Goal: Navigation & Orientation: Find specific page/section

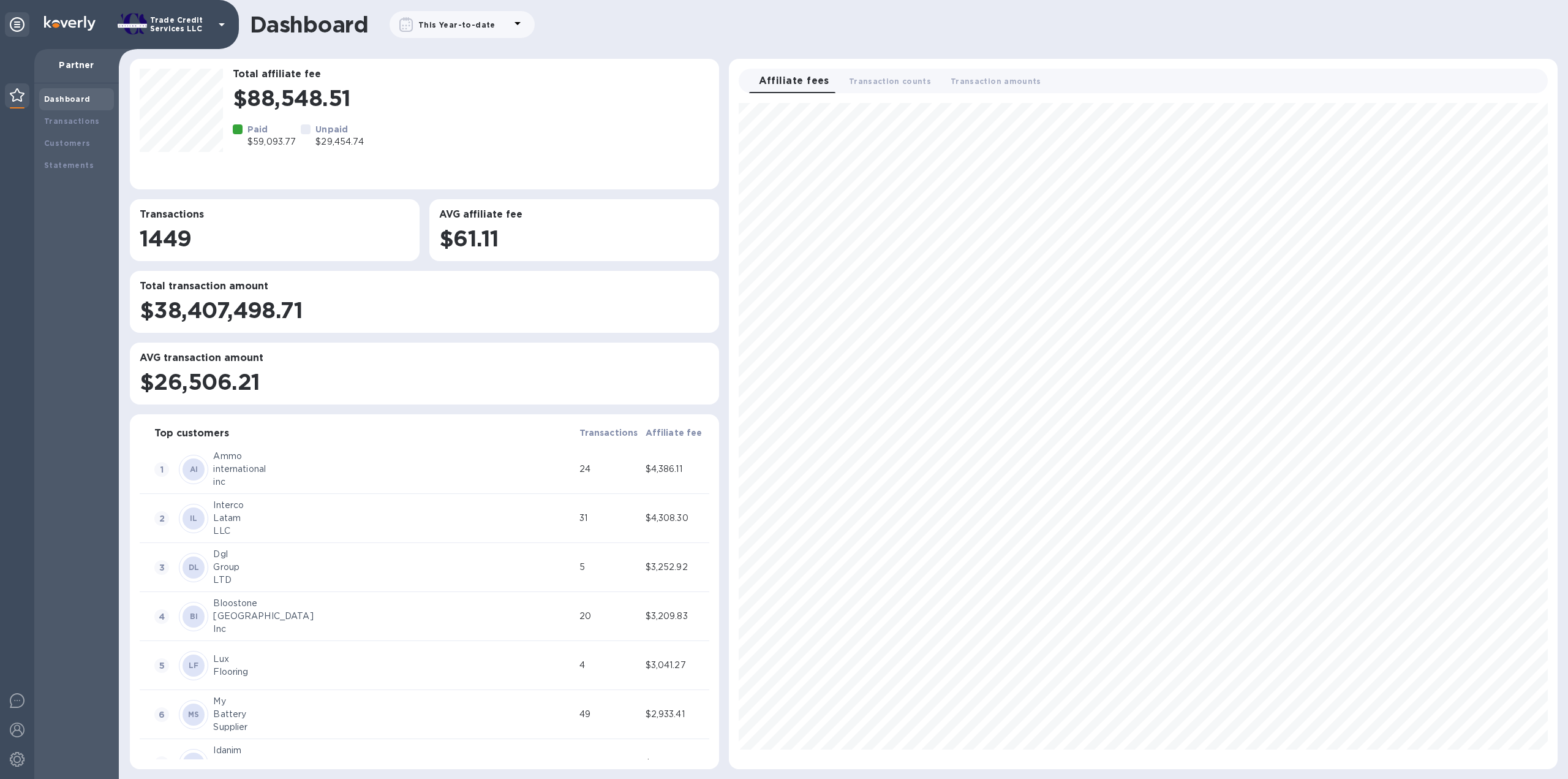
scroll to position [655, 818]
click at [81, 126] on div "Transactions" at bounding box center [77, 122] width 65 height 12
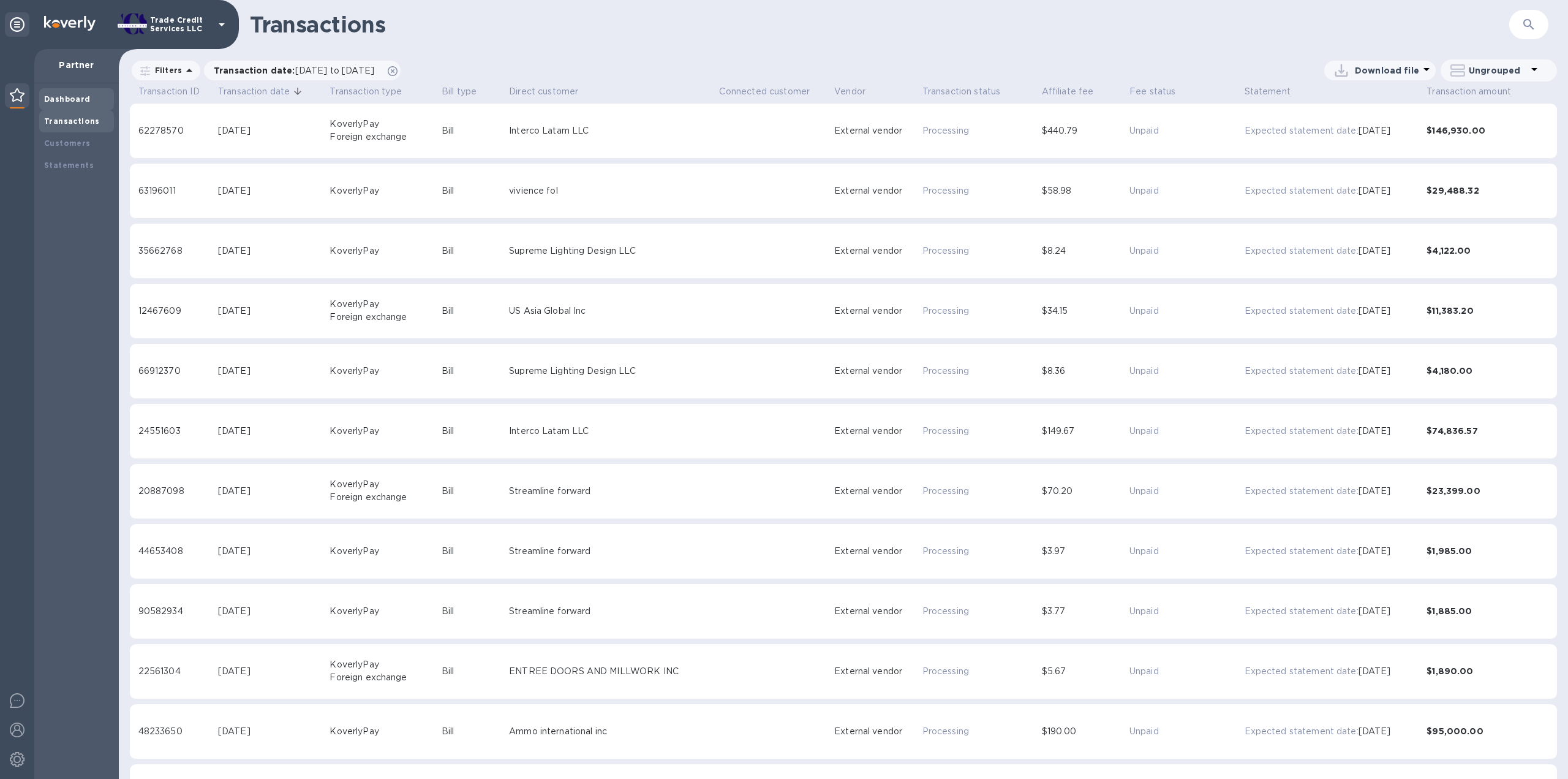
click at [70, 94] on div "Dashboard" at bounding box center [77, 99] width 65 height 12
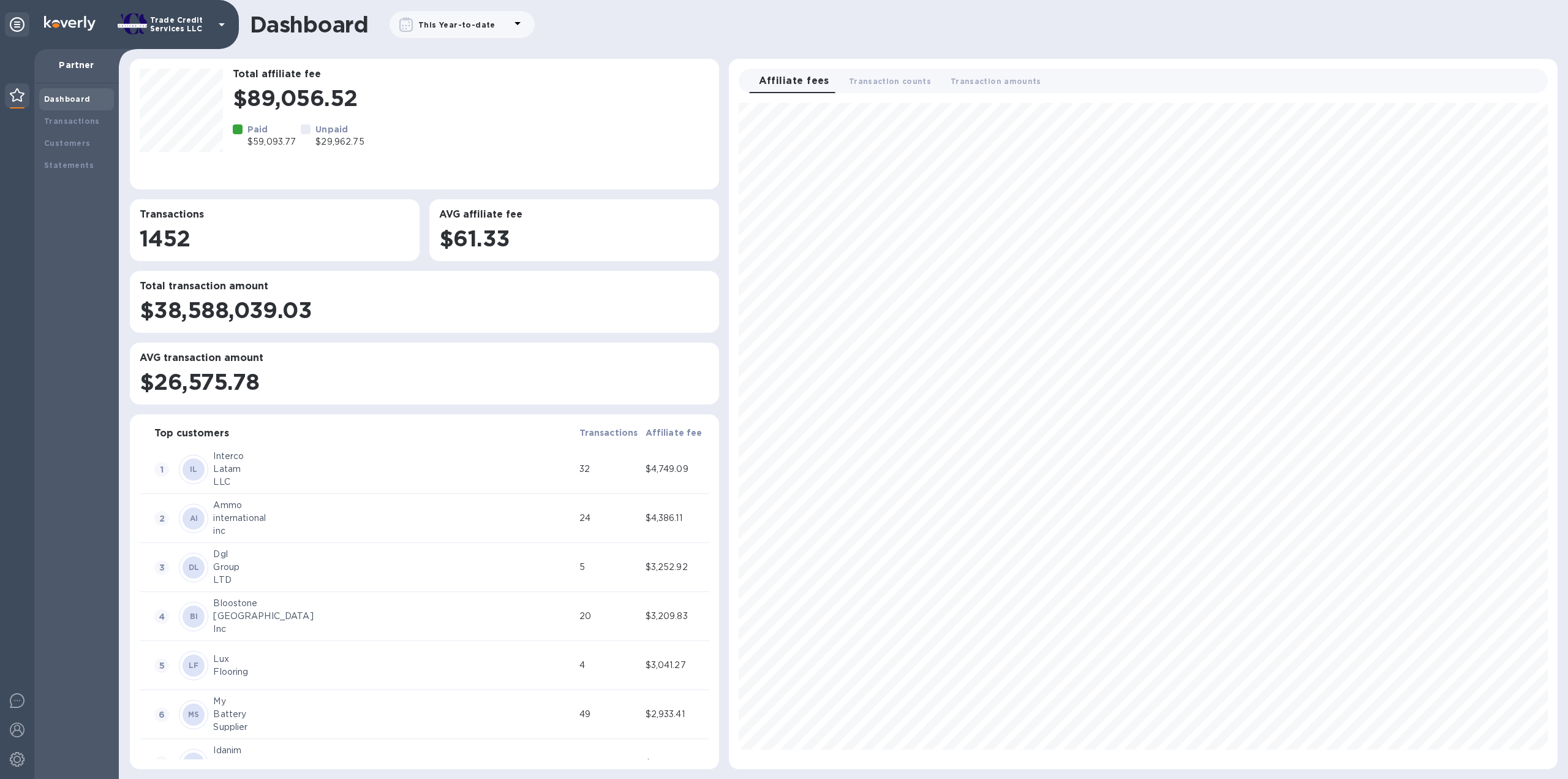
scroll to position [655, 818]
click at [81, 115] on div "Transactions" at bounding box center [77, 122] width 65 height 12
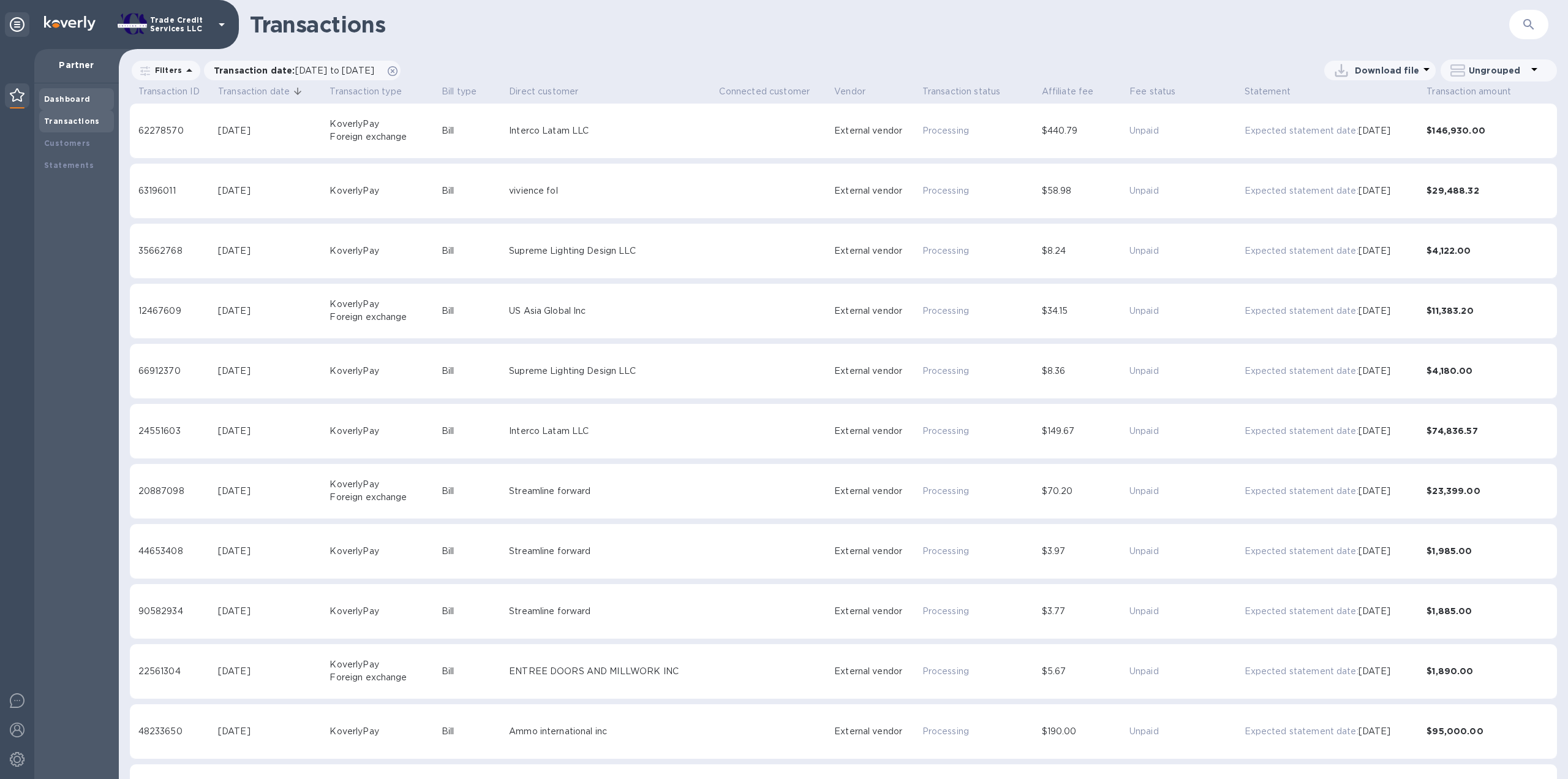
click at [81, 95] on b "Dashboard" at bounding box center [67, 99] width 46 height 9
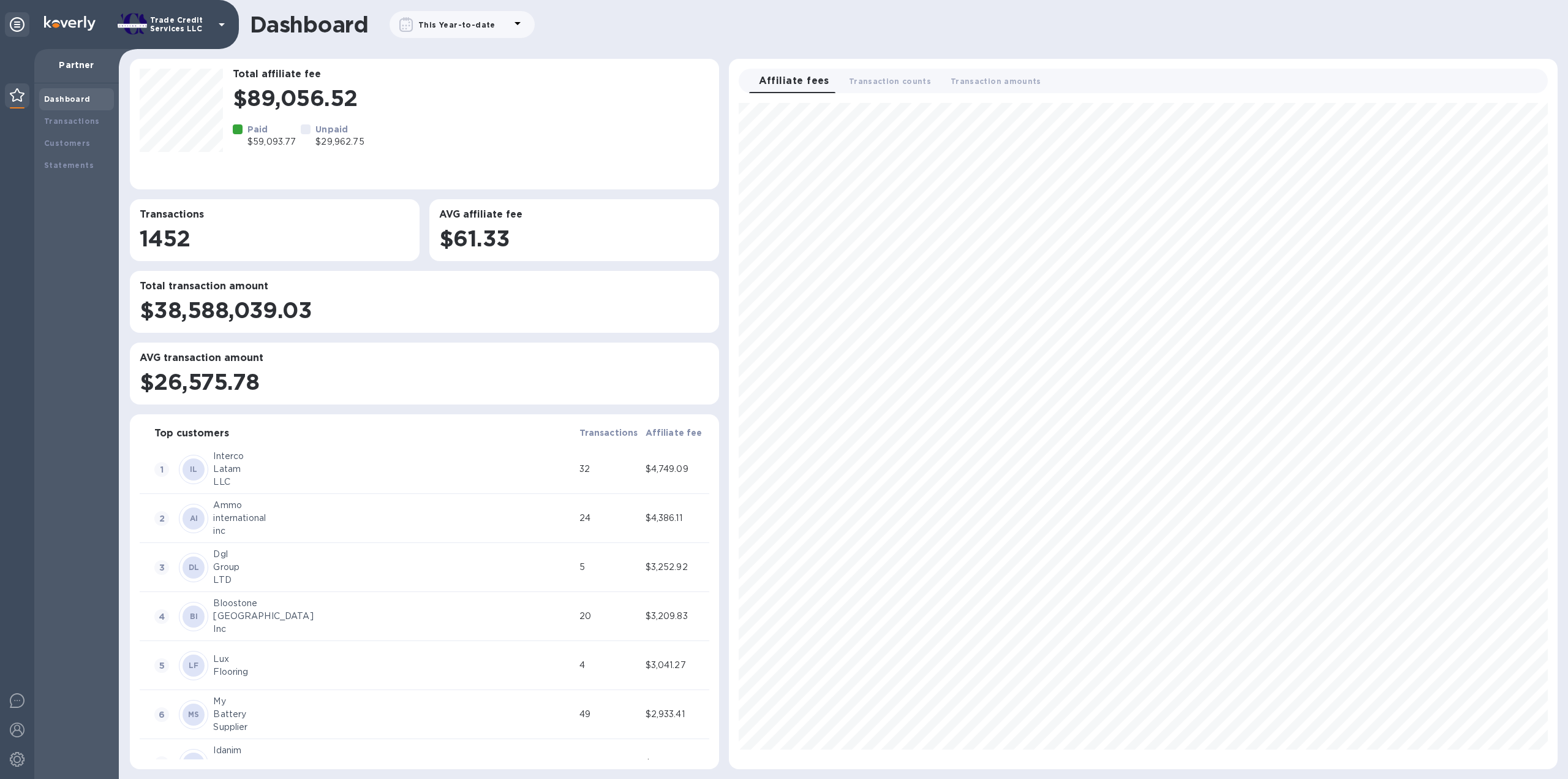
scroll to position [655, 818]
click at [92, 124] on b "Transactions" at bounding box center [72, 121] width 56 height 9
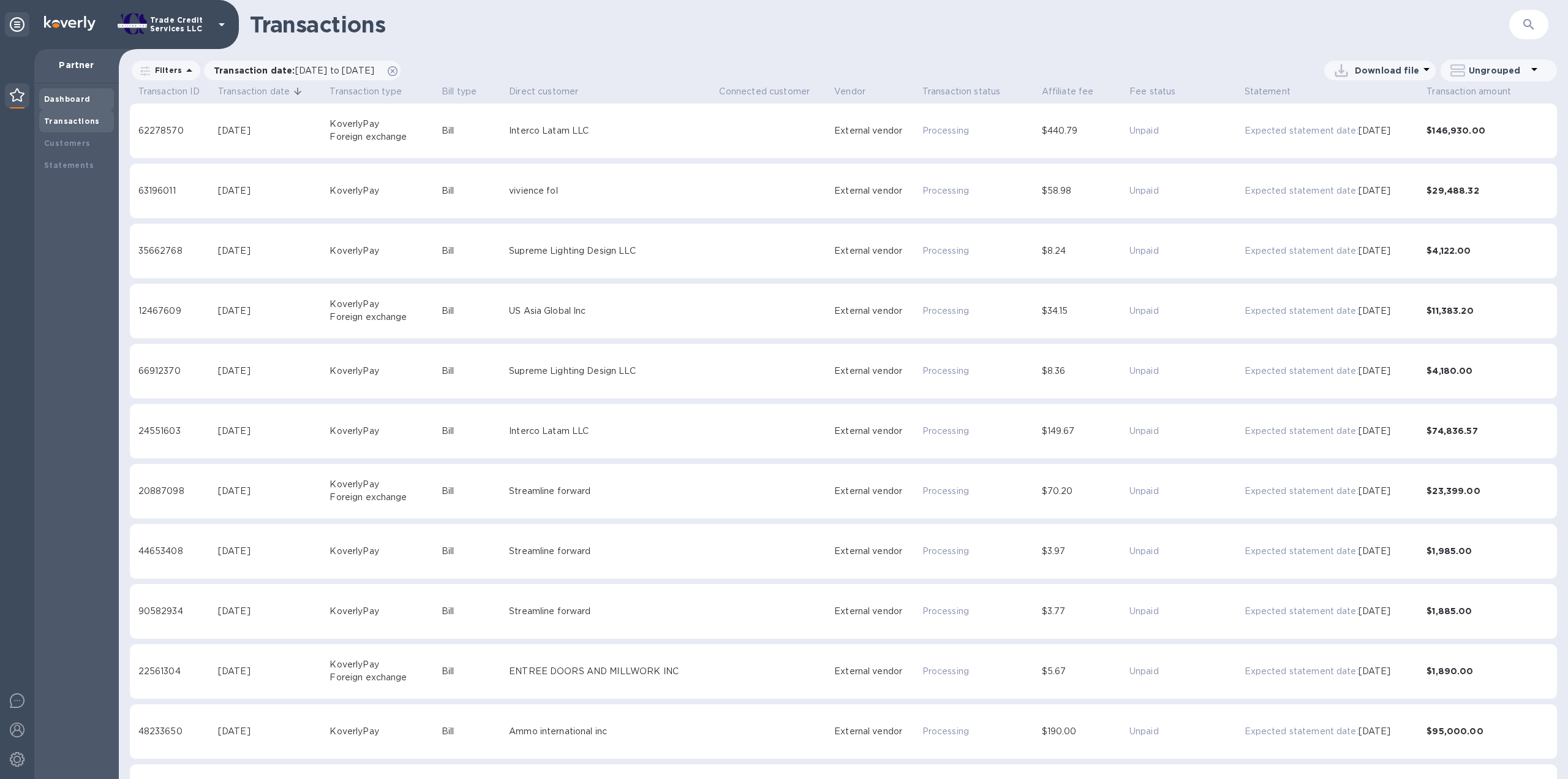
click at [79, 100] on b "Dashboard" at bounding box center [67, 99] width 46 height 9
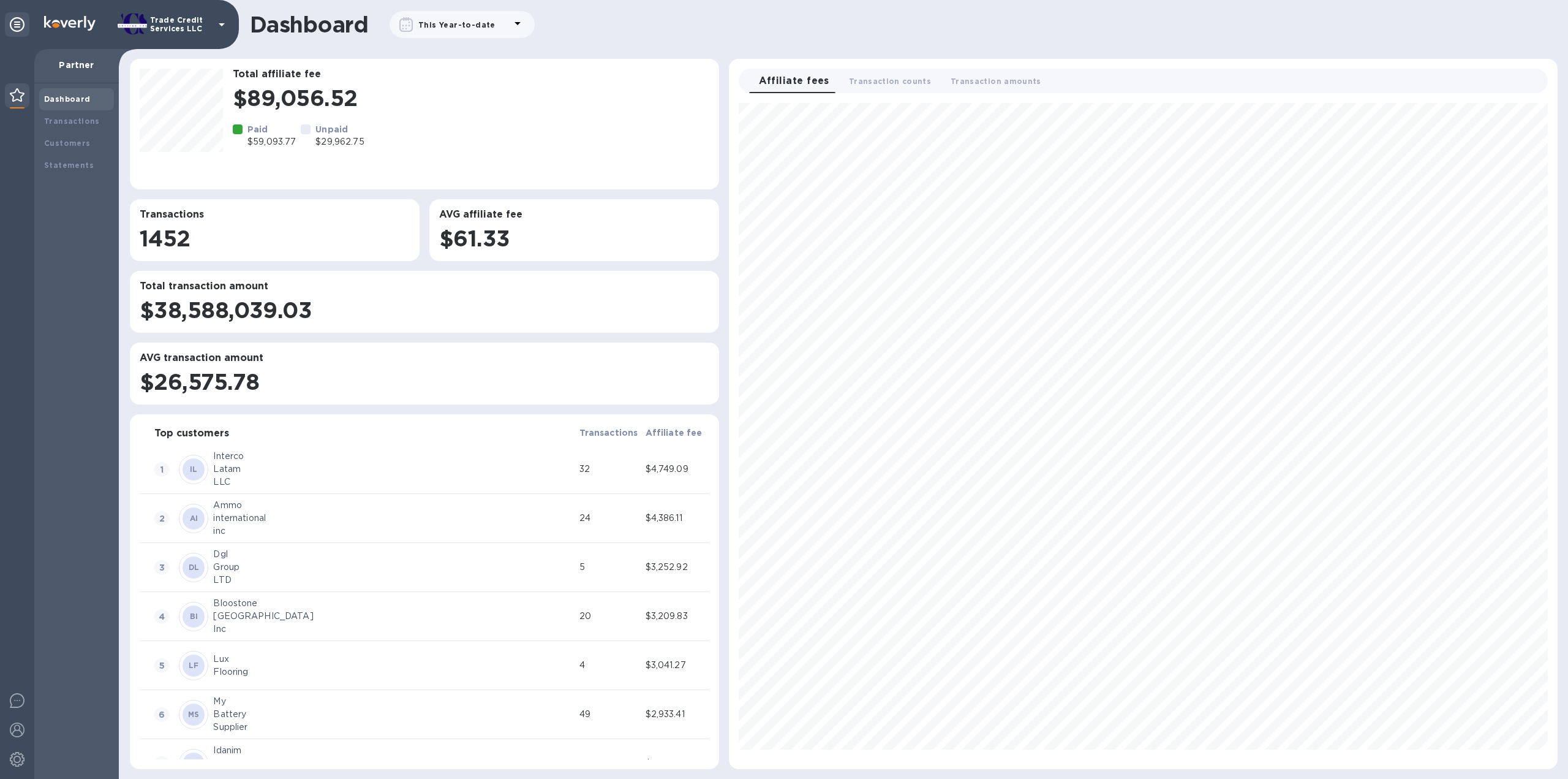
scroll to position [655, 818]
click at [72, 121] on b "Transactions" at bounding box center [72, 121] width 56 height 9
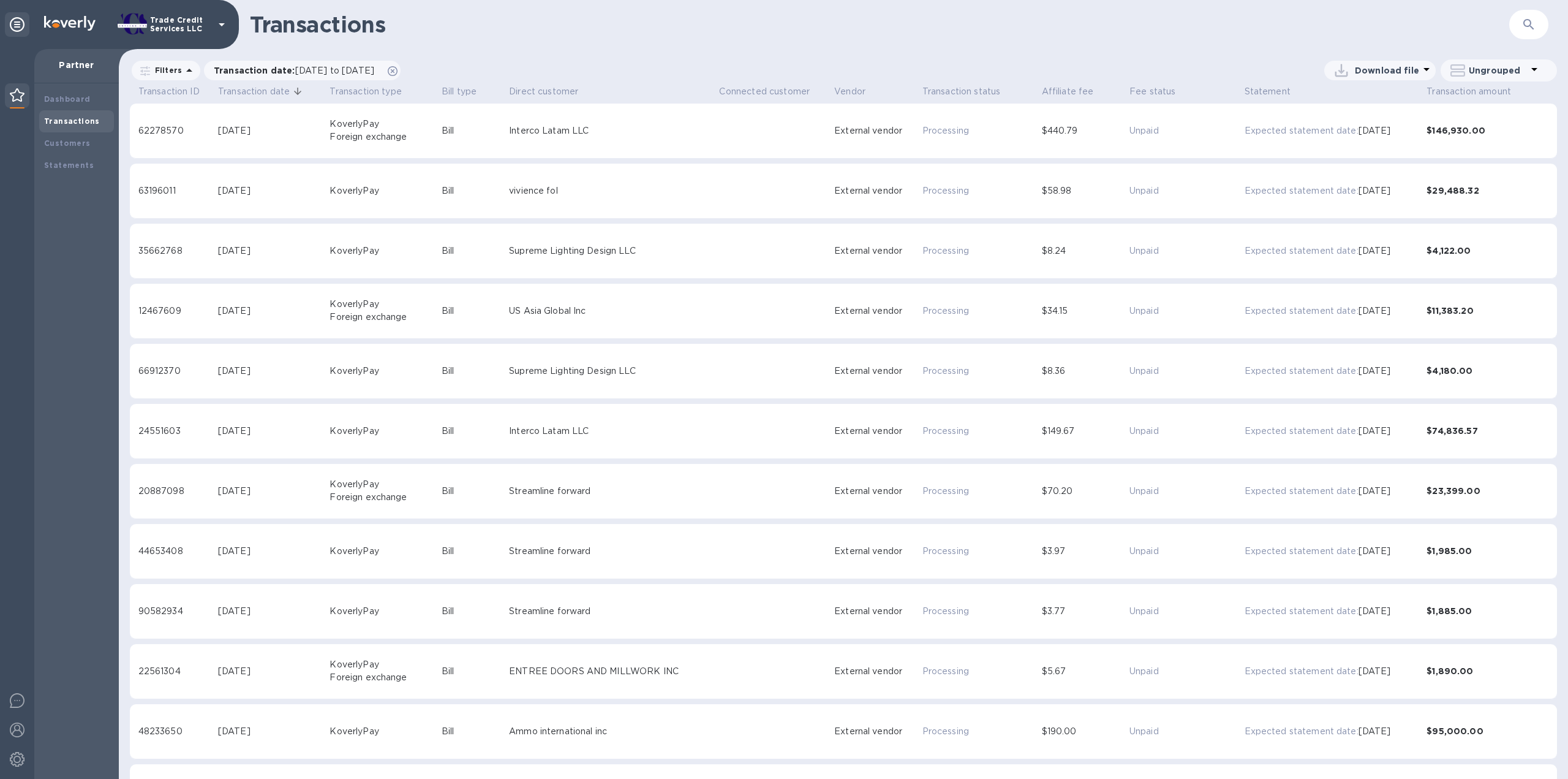
click at [71, 85] on div "Dashboard Transactions Customers Statements" at bounding box center [77, 431] width 84 height 695
click at [71, 102] on b "Dashboard" at bounding box center [67, 99] width 46 height 9
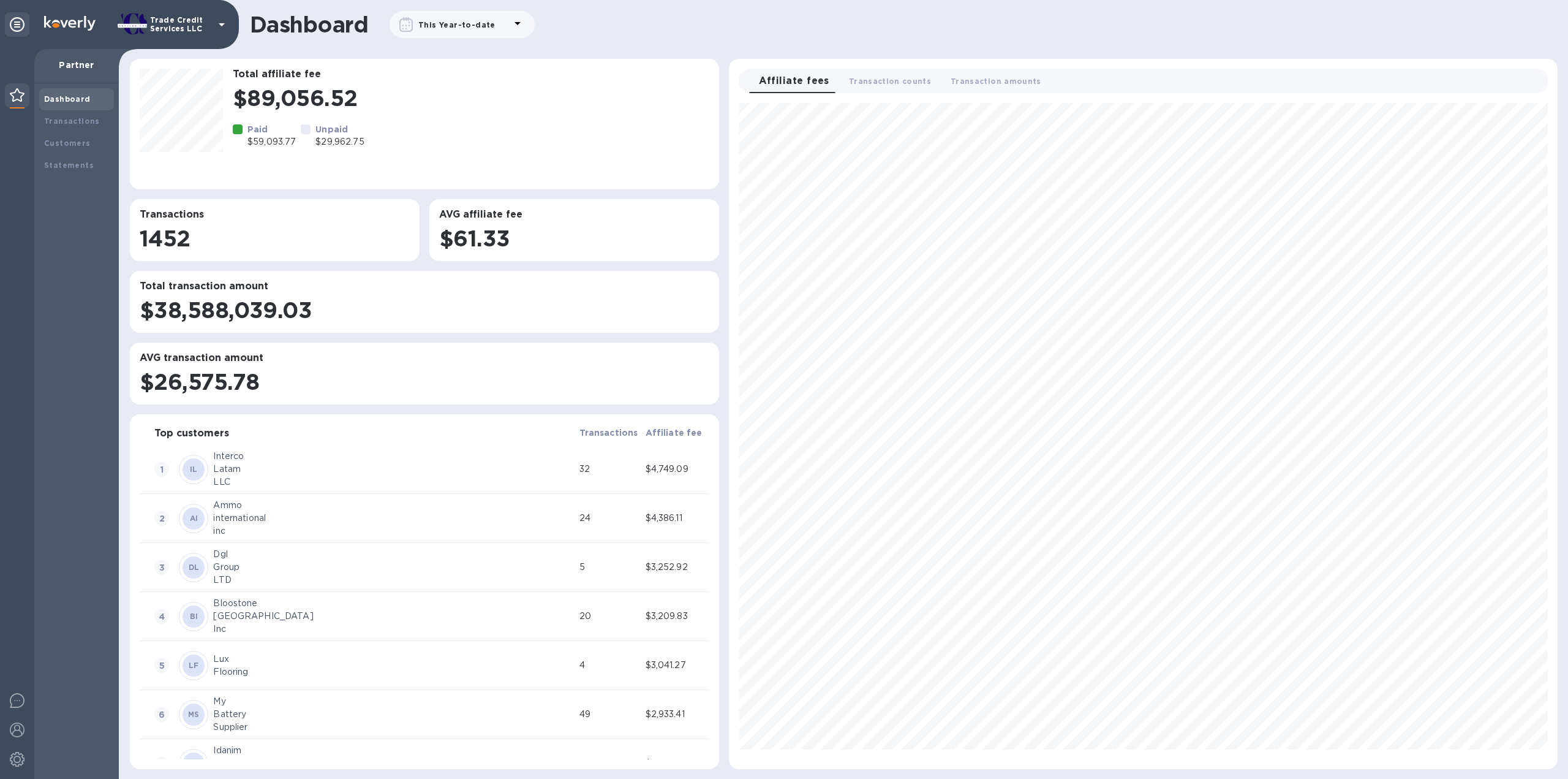
scroll to position [655, 818]
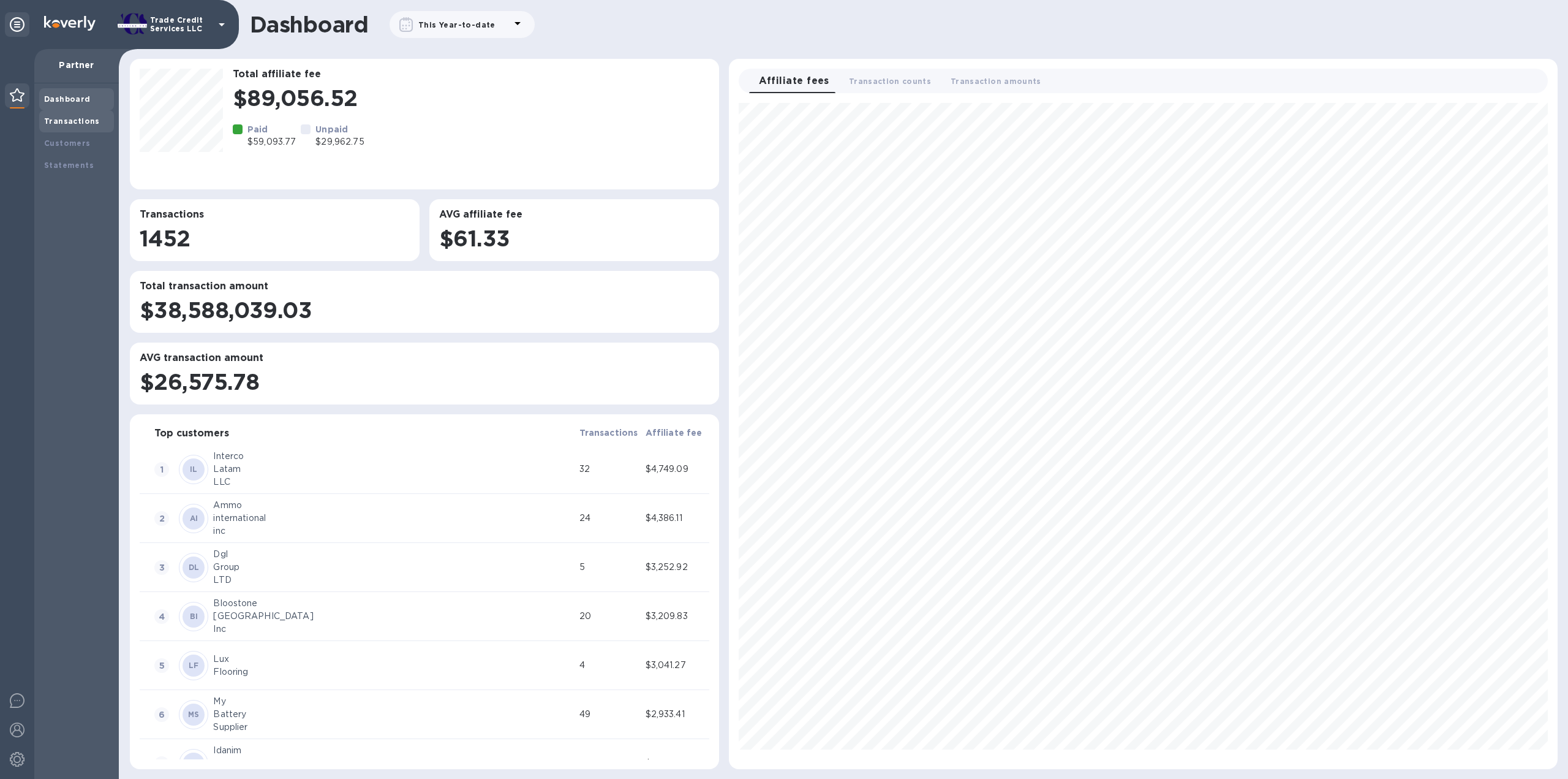
click at [68, 115] on div "Transactions" at bounding box center [77, 122] width 65 height 12
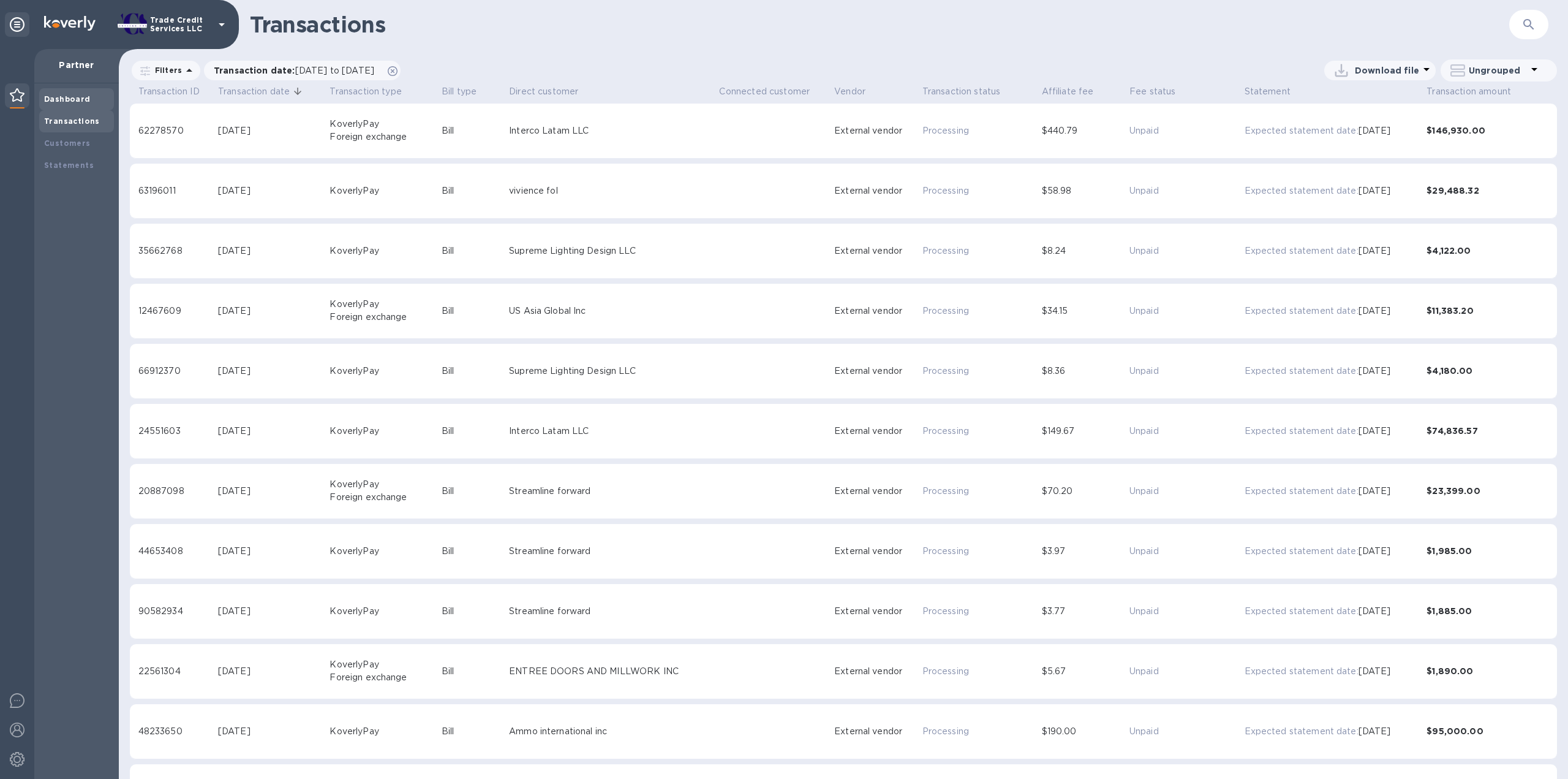
click at [69, 97] on b "Dashboard" at bounding box center [67, 99] width 46 height 9
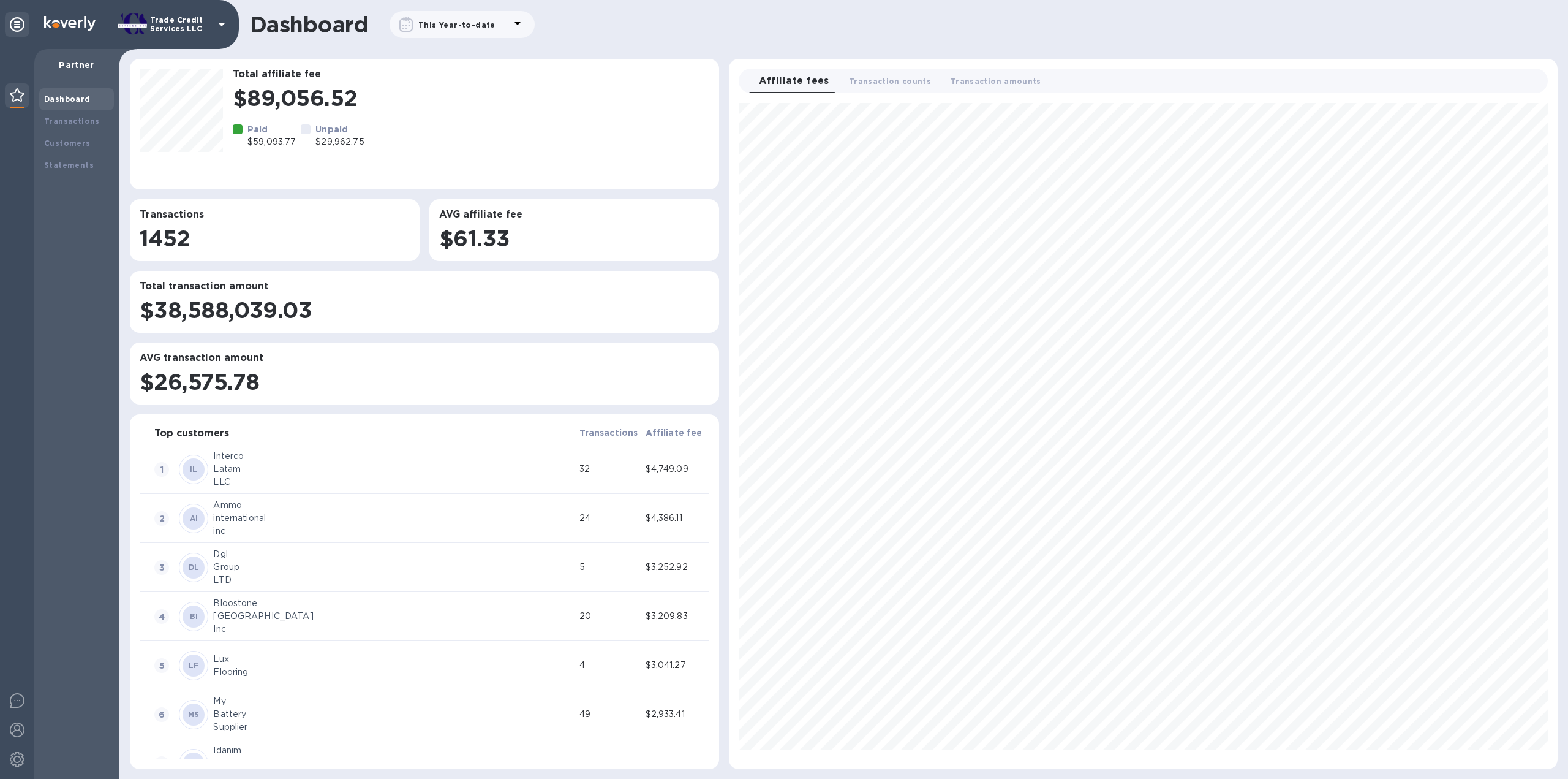
scroll to position [655, 818]
